Goal: Browse casually

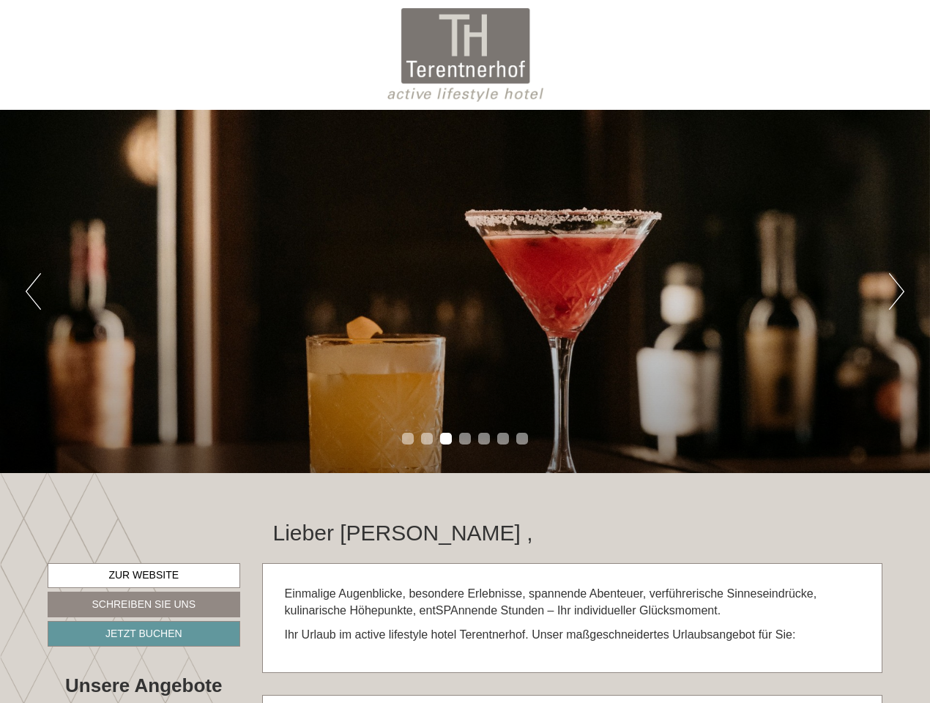
click at [465, 352] on div "Previous Next 1 2 3 4 5 6 7" at bounding box center [465, 291] width 930 height 363
click at [33, 292] on button "Previous" at bounding box center [33, 291] width 15 height 37
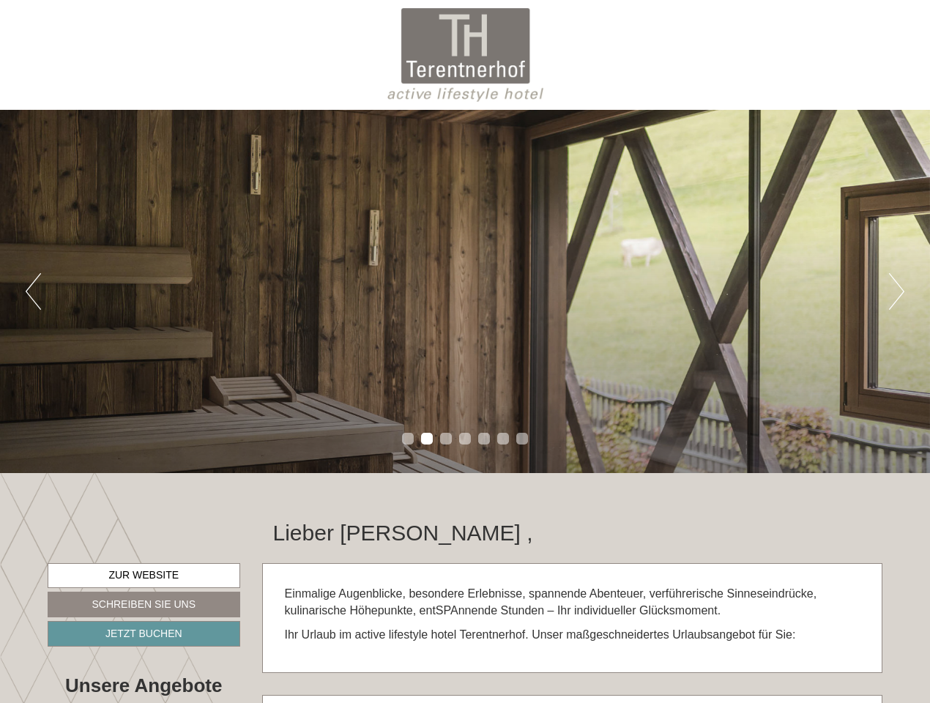
click at [465, 292] on div "Previous Next 1 2 3 4 5 6 7" at bounding box center [465, 291] width 930 height 363
click at [897, 292] on button "Next" at bounding box center [896, 291] width 15 height 37
click at [408, 439] on li "1" at bounding box center [408, 439] width 12 height 12
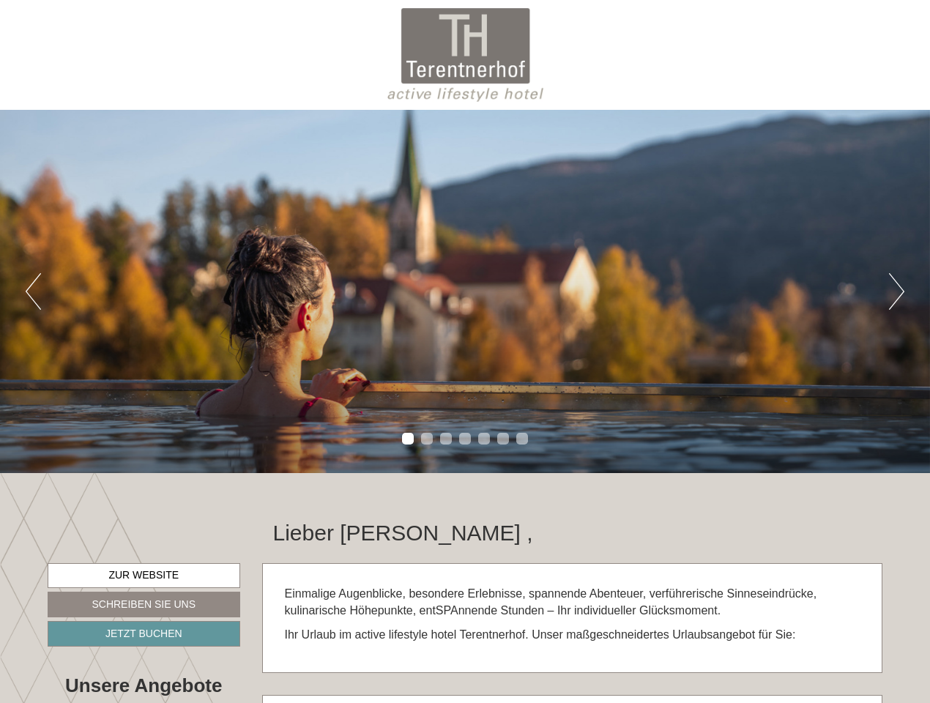
click at [427, 439] on li "2" at bounding box center [427, 439] width 12 height 12
click at [446, 439] on li "3" at bounding box center [446, 439] width 12 height 12
click at [465, 439] on li "4" at bounding box center [465, 439] width 12 height 12
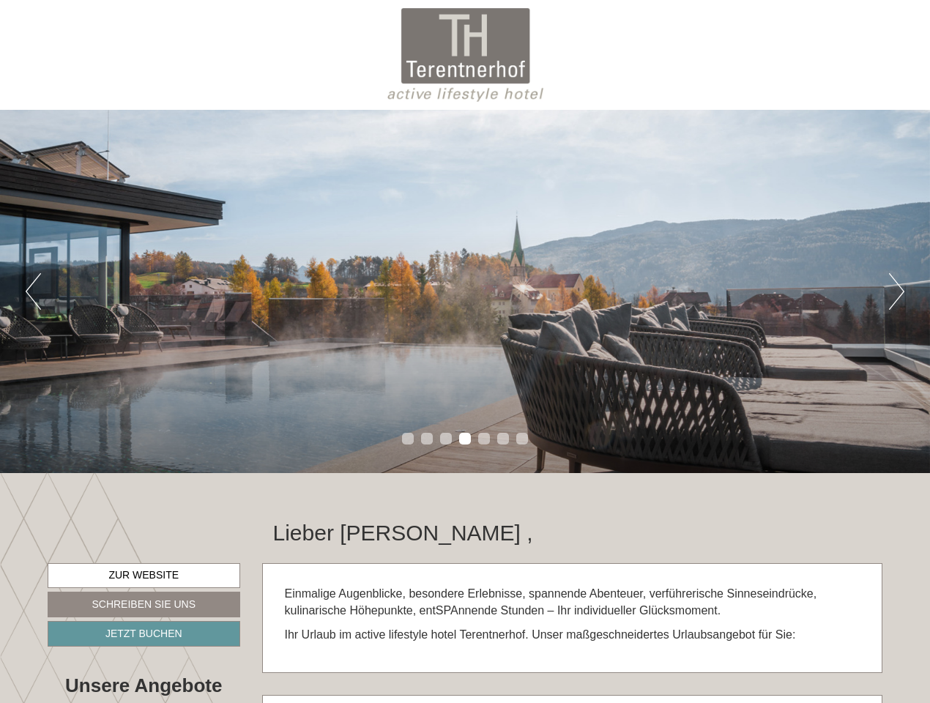
click at [484, 439] on li "5" at bounding box center [484, 439] width 12 height 12
click at [503, 439] on li "6" at bounding box center [503, 439] width 12 height 12
